Goal: Information Seeking & Learning: Learn about a topic

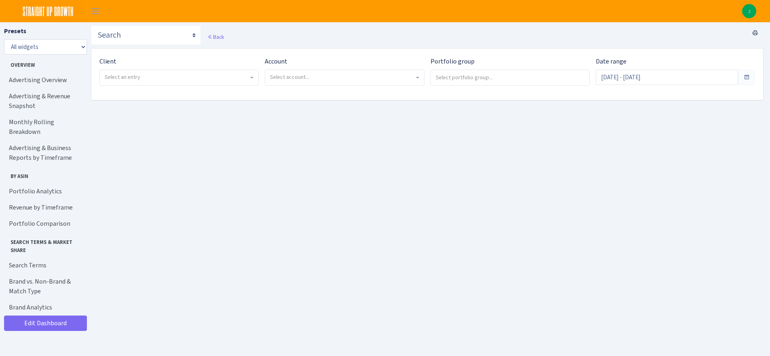
click at [153, 71] on span "Select an entry" at bounding box center [179, 77] width 158 height 15
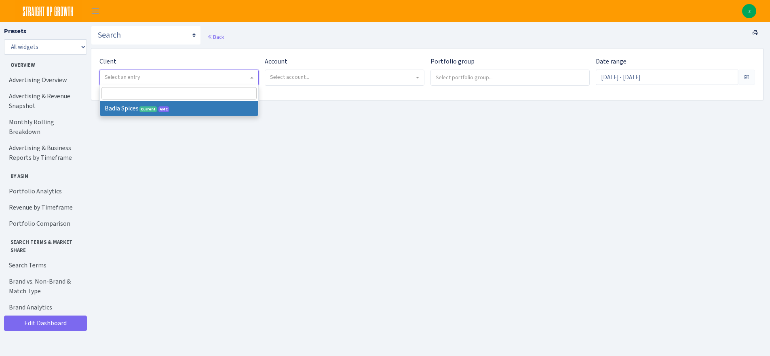
select select "444"
select select
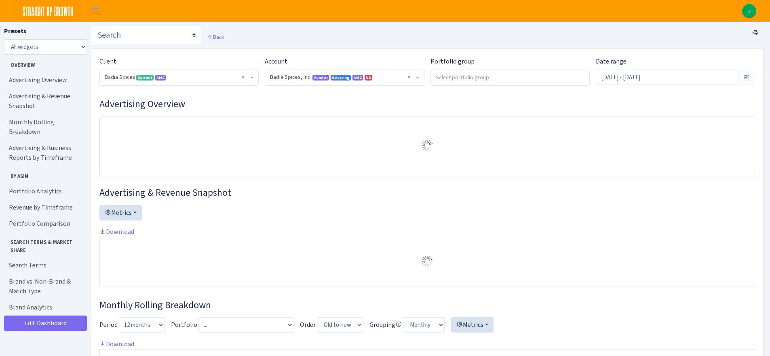
select select "2762984522817418"
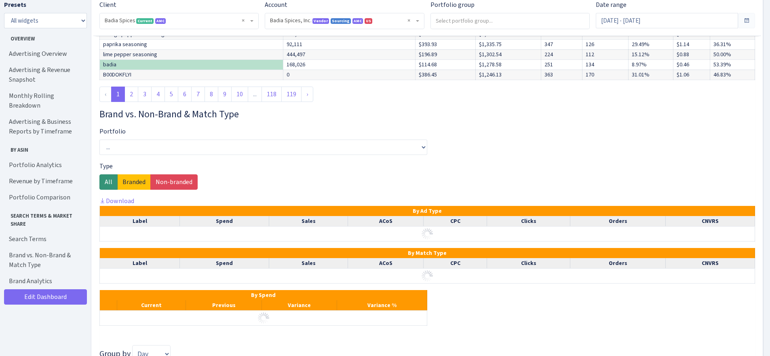
scroll to position [3732, 0]
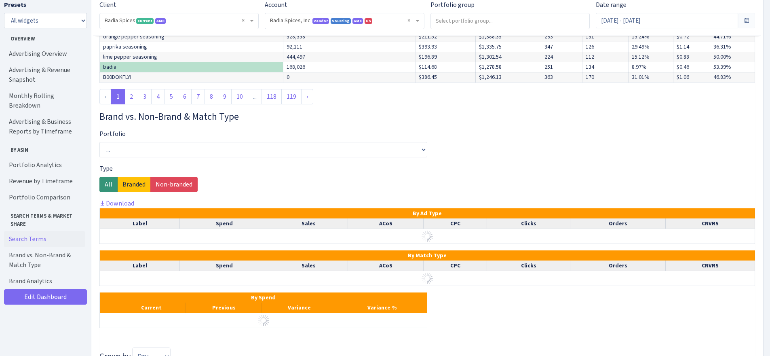
click at [14, 231] on link "Search Terms" at bounding box center [44, 239] width 81 height 16
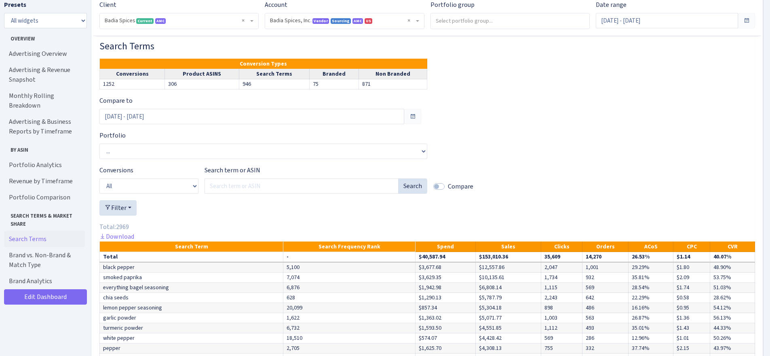
scroll to position [3299, 0]
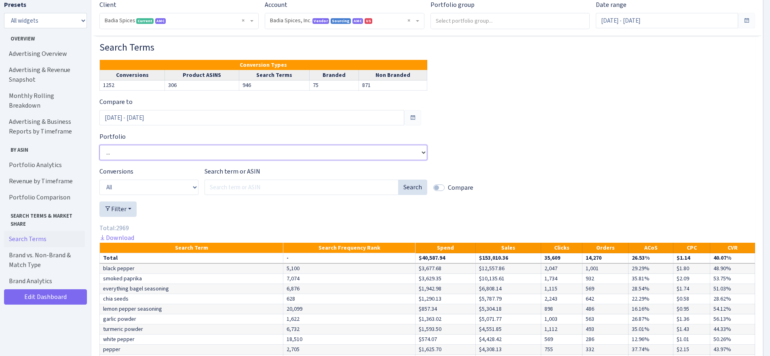
click at [158, 153] on select "... Black Pepper Table Grind | SUG Chia Seed | SUG Complete Seasoning | SUG Eve…" at bounding box center [263, 152] width 328 height 15
click at [99, 145] on select "... Black Pepper Table Grind | SUG Chia Seed | SUG Complete Seasoning | SUG Eve…" at bounding box center [263, 152] width 328 height 15
click at [159, 118] on input "[DATE] - [DATE]" at bounding box center [251, 117] width 305 height 15
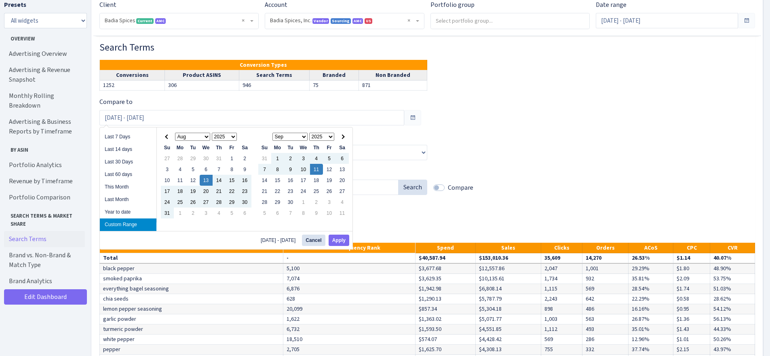
click at [526, 130] on div "Compare to [DATE] - [DATE] Portfolio ... Black Pepper Table Grind | SUG Chia Se…" at bounding box center [426, 317] width 655 height 441
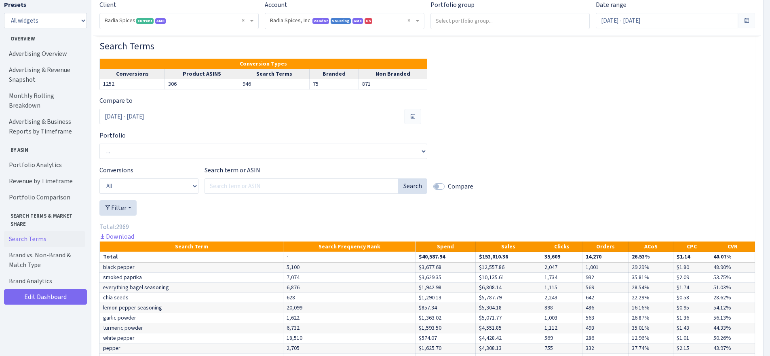
scroll to position [3300, 0]
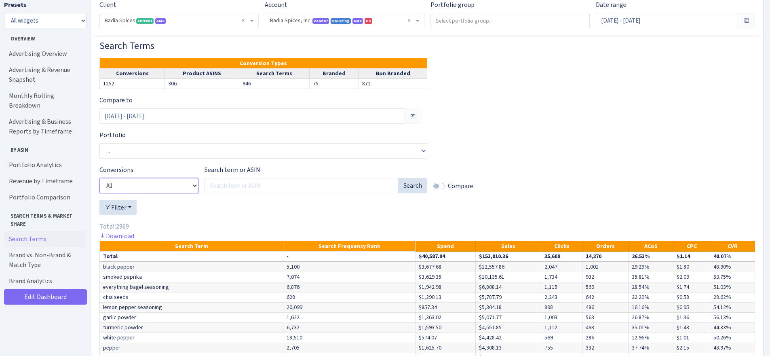
click at [154, 180] on select "All Product ASINs Search Terms Branded Non Branded" at bounding box center [148, 185] width 99 height 15
click at [158, 185] on select "All Product ASINs Search Terms Branded Non Branded" at bounding box center [148, 185] width 99 height 15
select select "4"
click at [99, 178] on select "All Product ASINs Search Terms Branded Non Branded" at bounding box center [148, 185] width 99 height 15
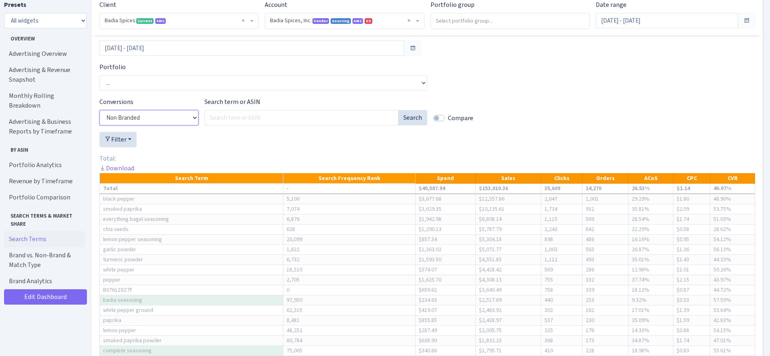
scroll to position [3382, 0]
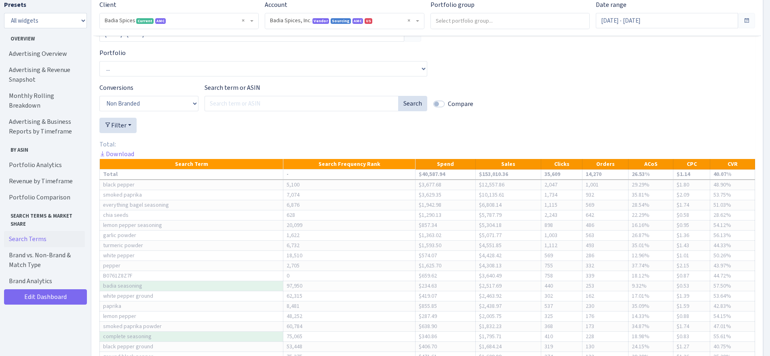
click at [222, 128] on div at bounding box center [426, 129] width 655 height 22
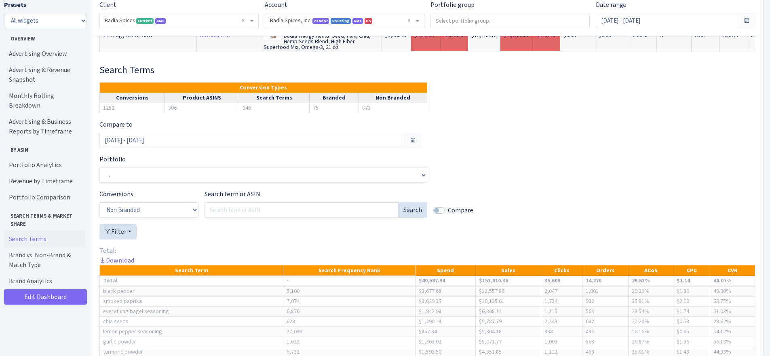
scroll to position [3263, 0]
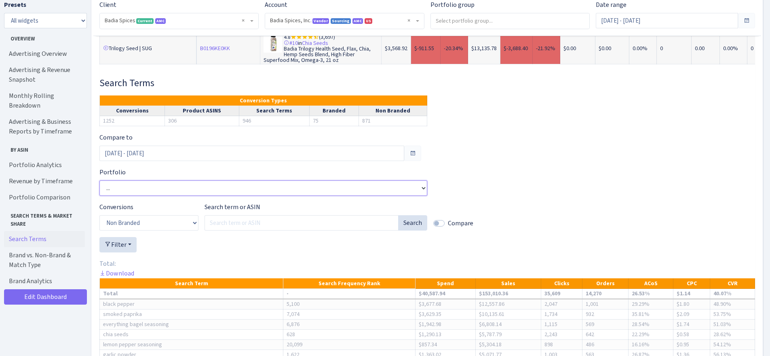
click at [208, 189] on select "... Black Pepper Table Grind | SUG Chia Seed | SUG Complete Seasoning | SUG Eve…" at bounding box center [263, 187] width 328 height 15
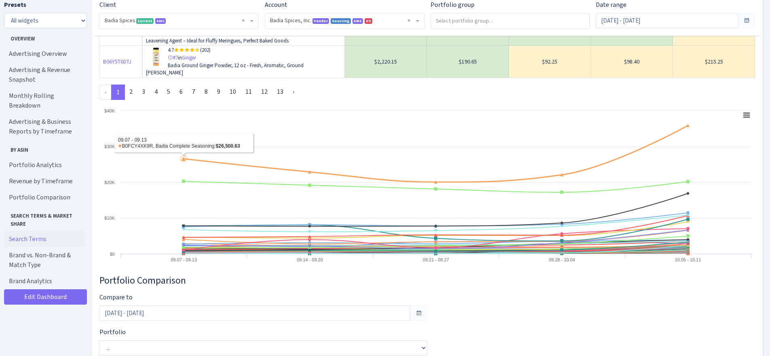
scroll to position [2829, 0]
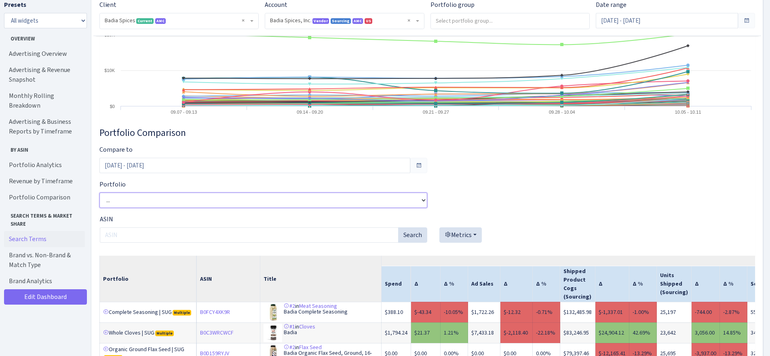
click at [204, 200] on select "... Black Pepper Table Grind | SUG Chia Seed | SUG Complete Seasoning | SUG Eve…" at bounding box center [263, 199] width 328 height 15
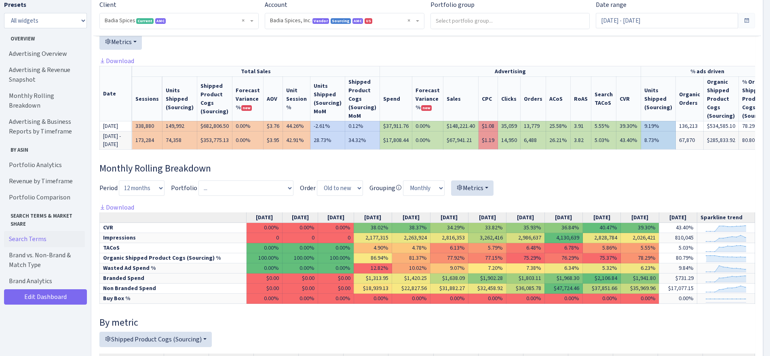
scroll to position [0, 0]
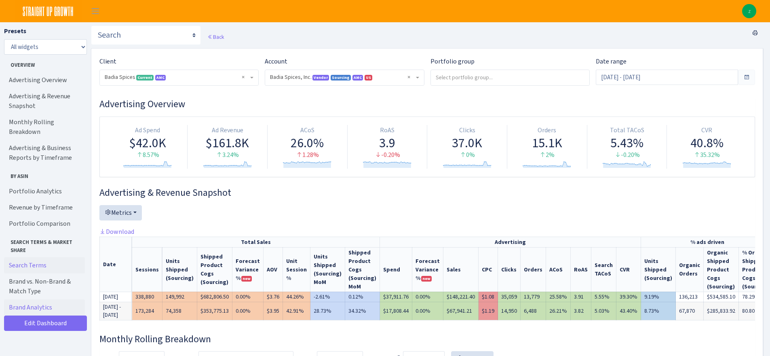
click at [55, 299] on link "Brand Analytics" at bounding box center [44, 307] width 81 height 16
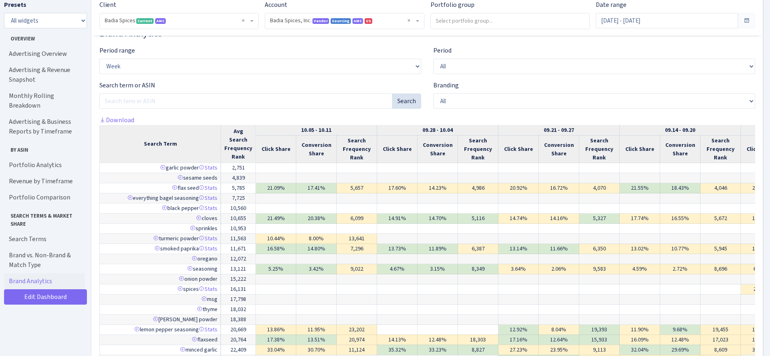
scroll to position [4503, 0]
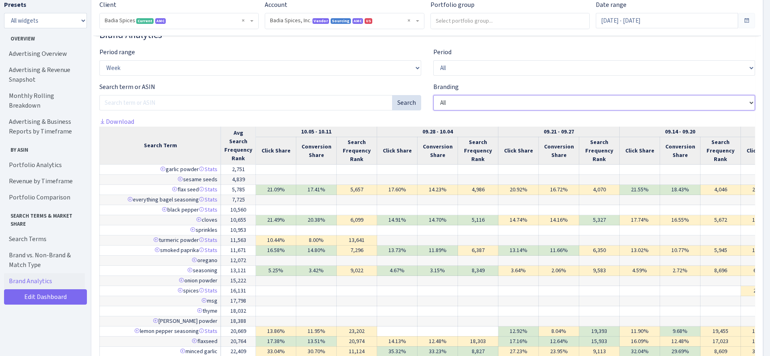
click at [465, 100] on select "All Non branded Branded" at bounding box center [594, 102] width 322 height 15
select select "non branded"
click at [433, 95] on select "All Non branded Branded" at bounding box center [594, 102] width 322 height 15
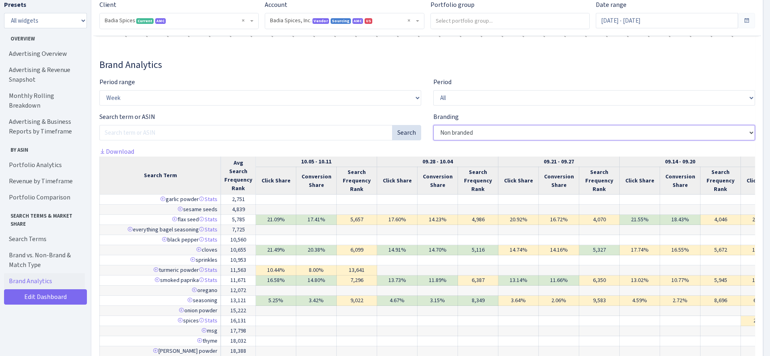
scroll to position [4454, 0]
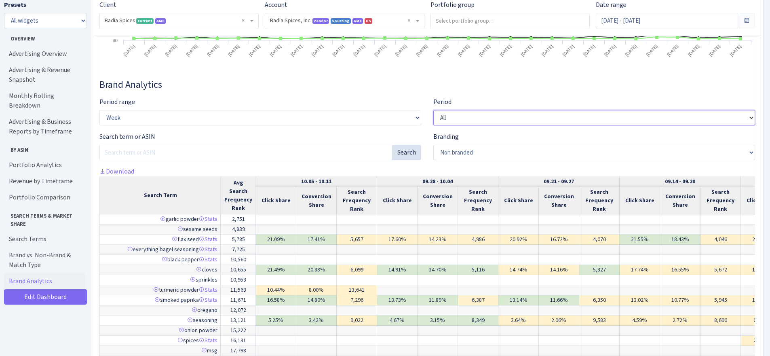
click at [451, 119] on select "All Recent" at bounding box center [594, 117] width 322 height 15
click at [342, 115] on select "Week Month Quarter" at bounding box center [260, 117] width 322 height 15
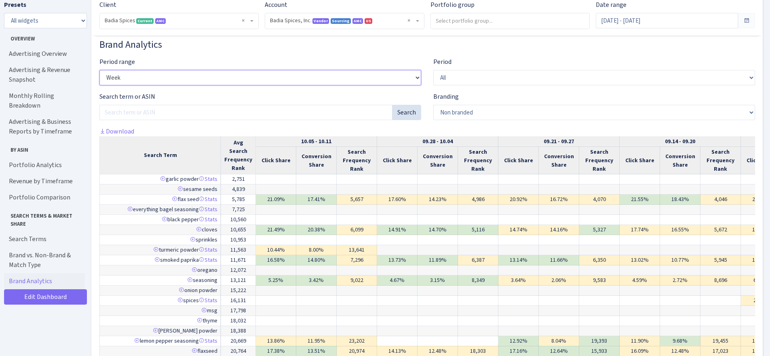
scroll to position [4490, 0]
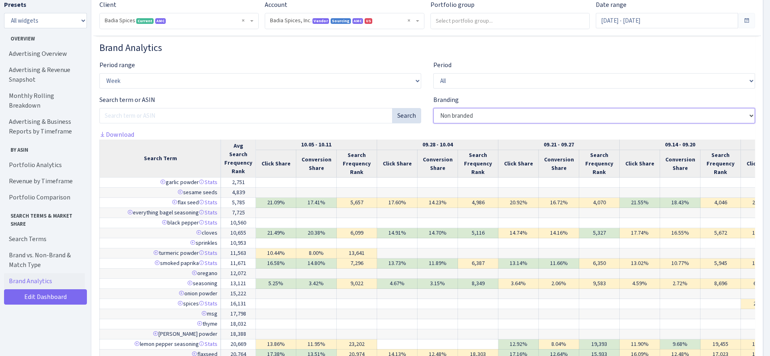
click at [461, 118] on select "All Non branded Branded" at bounding box center [594, 115] width 322 height 15
click at [235, 162] on th "Avg Search Frequency Rank" at bounding box center [238, 158] width 35 height 38
click at [237, 165] on th "Avg Search Frequency Rank" at bounding box center [238, 158] width 35 height 38
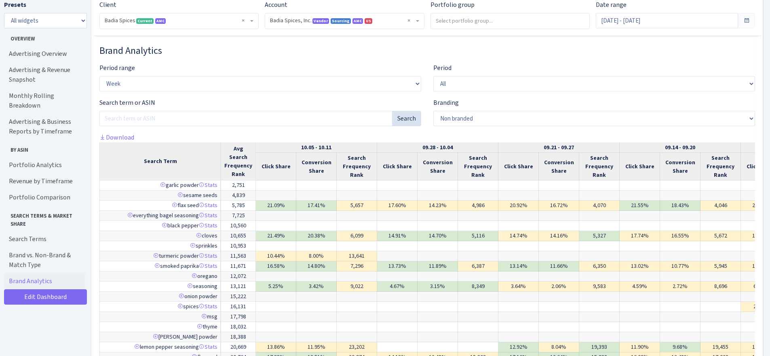
scroll to position [4473, 0]
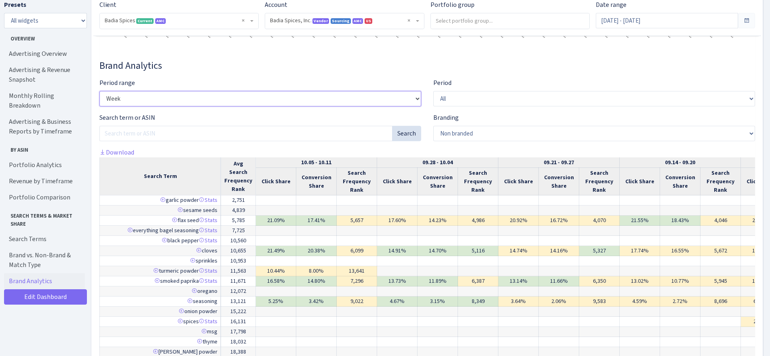
click at [179, 99] on select "Week Month Quarter" at bounding box center [260, 98] width 322 height 15
click at [459, 97] on select "All Recent" at bounding box center [594, 98] width 322 height 15
select select "recent"
click at [433, 91] on select "All Recent" at bounding box center [594, 98] width 322 height 15
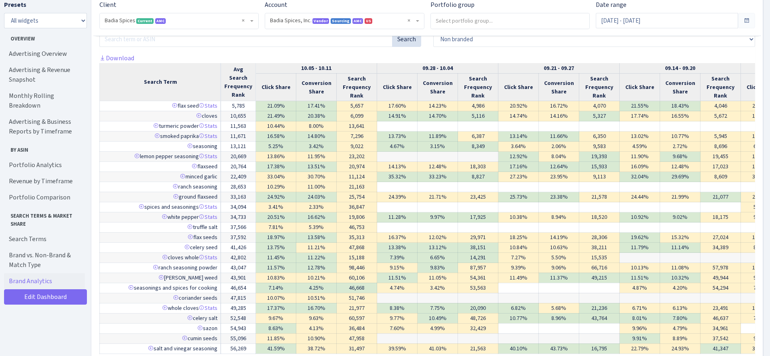
scroll to position [4583, 0]
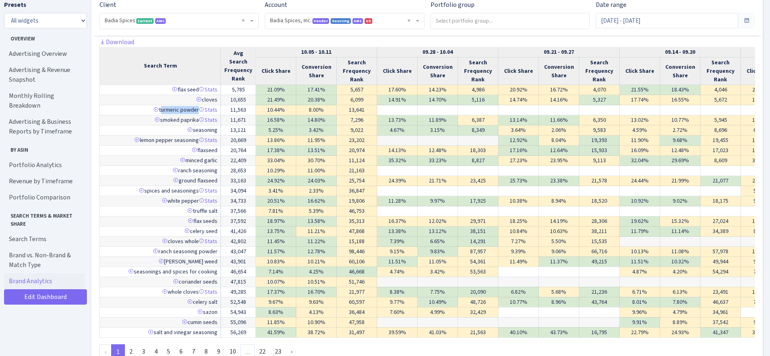
drag, startPoint x: 158, startPoint y: 107, endPoint x: 197, endPoint y: 110, distance: 39.3
click at [197, 110] on td "turmeric powder Stats" at bounding box center [160, 110] width 121 height 10
drag, startPoint x: 303, startPoint y: 107, endPoint x: 320, endPoint y: 107, distance: 17.4
click at [320, 107] on td "8.00%" at bounding box center [316, 110] width 40 height 10
drag, startPoint x: 264, startPoint y: 118, endPoint x: 281, endPoint y: 118, distance: 16.6
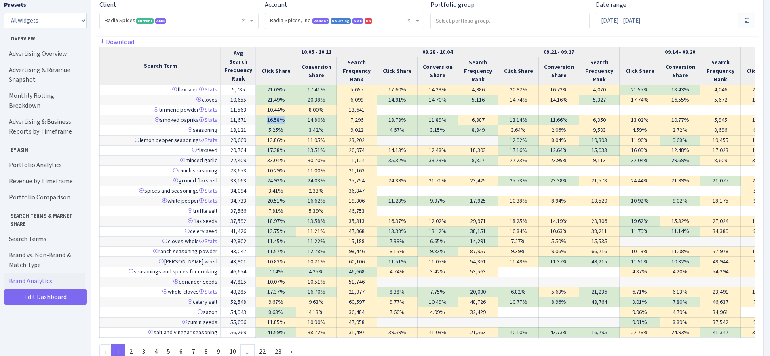
click at [281, 118] on td "16.58%" at bounding box center [276, 120] width 40 height 10
drag, startPoint x: 231, startPoint y: 55, endPoint x: 245, endPoint y: 75, distance: 25.2
click at [245, 75] on th "Avg Search Frequency Rank" at bounding box center [238, 66] width 35 height 38
drag, startPoint x: 227, startPoint y: 88, endPoint x: 244, endPoint y: 89, distance: 17.0
click at [244, 89] on td "5,785" at bounding box center [238, 90] width 35 height 10
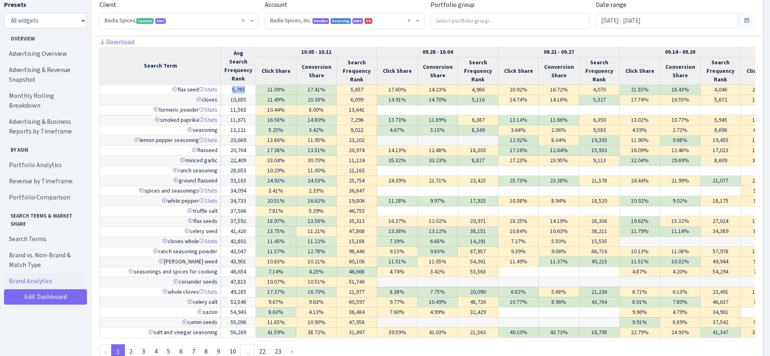
drag, startPoint x: 139, startPoint y: 139, endPoint x: 197, endPoint y: 141, distance: 57.8
click at [197, 141] on td "lemon pepper seasoning Stats" at bounding box center [160, 140] width 121 height 10
drag, startPoint x: 226, startPoint y: 139, endPoint x: 249, endPoint y: 138, distance: 23.1
click at [249, 138] on td "20,669" at bounding box center [238, 140] width 35 height 10
click at [270, 139] on td "13.86%" at bounding box center [276, 140] width 40 height 10
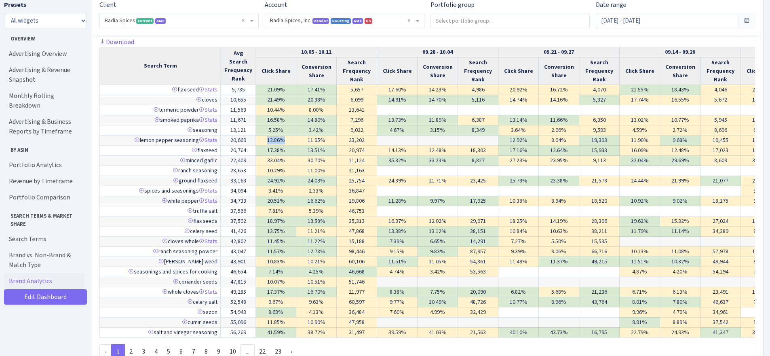
drag, startPoint x: 265, startPoint y: 138, endPoint x: 282, endPoint y: 139, distance: 17.4
click at [282, 139] on td "13.86%" at bounding box center [276, 140] width 40 height 10
click at [282, 143] on td "13.86%" at bounding box center [276, 140] width 40 height 10
drag, startPoint x: 203, startPoint y: 99, endPoint x: 217, endPoint y: 99, distance: 13.8
click at [217, 99] on td "cloves" at bounding box center [160, 100] width 121 height 10
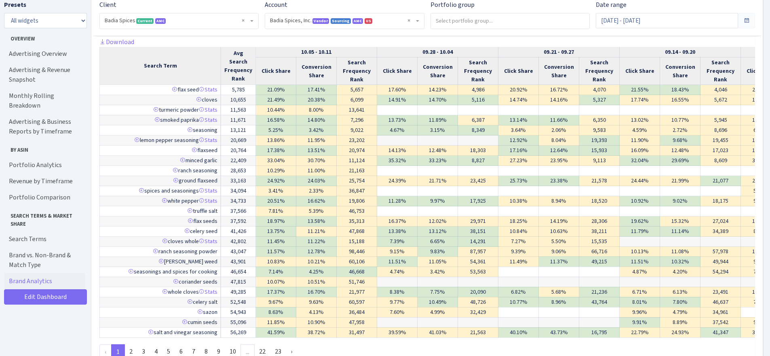
click at [126, 99] on td "cloves" at bounding box center [160, 100] width 121 height 10
drag, startPoint x: 159, startPoint y: 120, endPoint x: 189, endPoint y: 120, distance: 29.9
click at [189, 120] on td "smoked paprika Stats" at bounding box center [160, 120] width 121 height 10
drag, startPoint x: 186, startPoint y: 160, endPoint x: 217, endPoint y: 162, distance: 30.7
click at [217, 162] on td "minced garlic" at bounding box center [160, 161] width 121 height 10
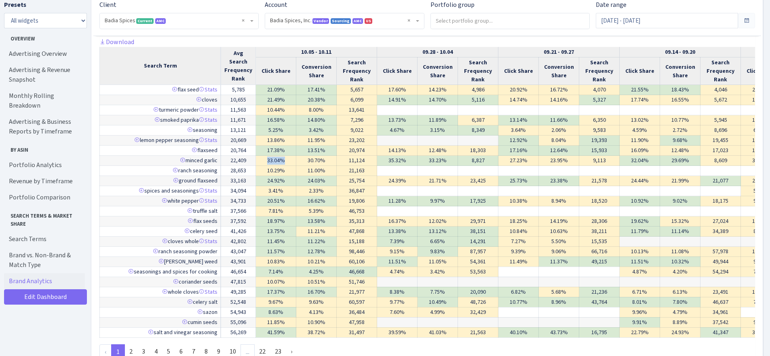
drag, startPoint x: 264, startPoint y: 160, endPoint x: 284, endPoint y: 159, distance: 19.8
click at [284, 159] on td "33.04%" at bounding box center [276, 161] width 40 height 10
click at [276, 143] on td "13.86%" at bounding box center [276, 140] width 40 height 10
click at [282, 136] on td "13.86%" at bounding box center [276, 140] width 40 height 10
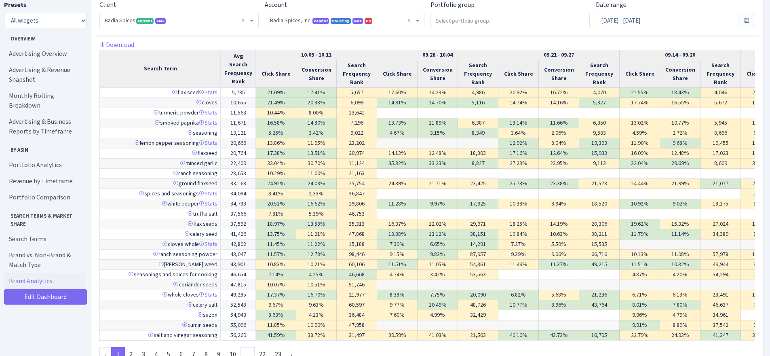
scroll to position [4581, 0]
